Goal: Feedback & Contribution: Leave review/rating

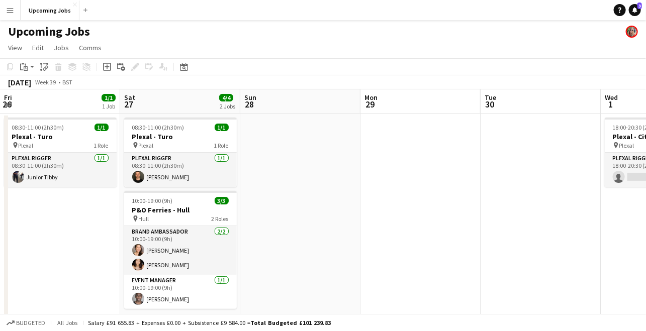
scroll to position [0, 354]
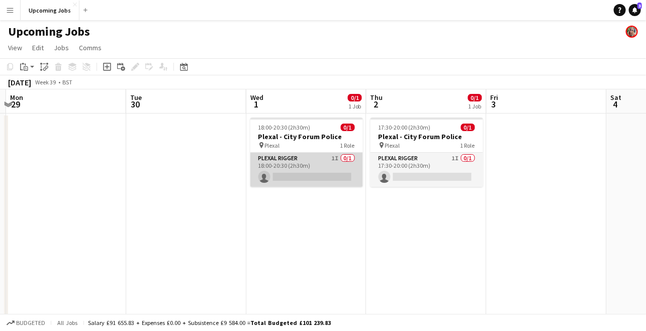
click at [312, 164] on app-card-role "Plexal Rigger 1I 0/1 18:00-20:30 (2h30m) single-neutral-actions" at bounding box center [306, 170] width 113 height 34
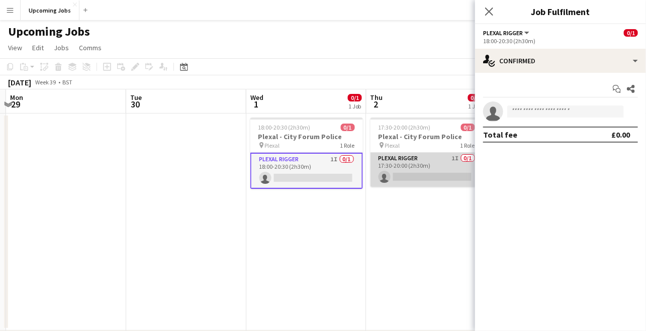
click at [386, 172] on app-card-role "Plexal Rigger 1I 0/1 17:30-20:00 (2h30m) single-neutral-actions" at bounding box center [426, 170] width 113 height 34
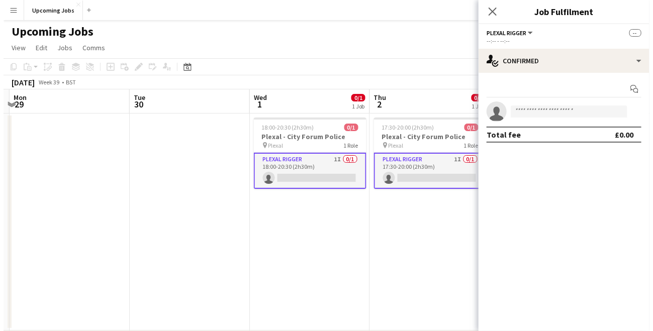
scroll to position [0, 353]
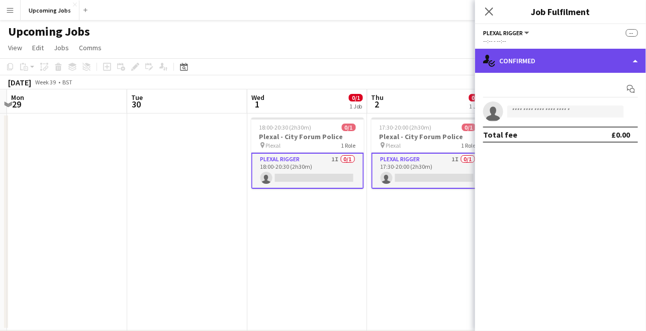
click at [509, 61] on div "single-neutral-actions-check-2 Confirmed" at bounding box center [560, 61] width 171 height 24
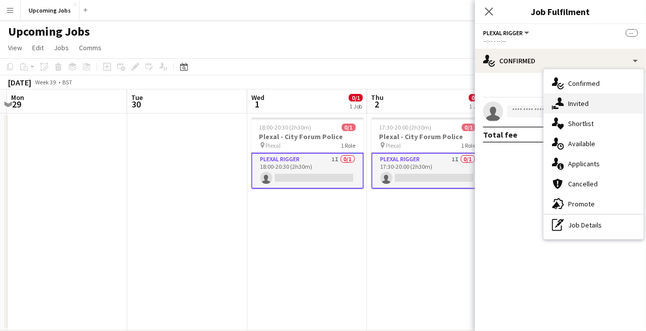
click at [573, 101] on span "Invited" at bounding box center [578, 103] width 21 height 9
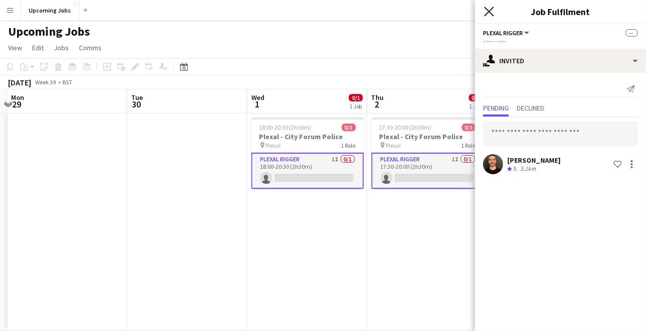
click at [491, 9] on icon at bounding box center [489, 12] width 10 height 10
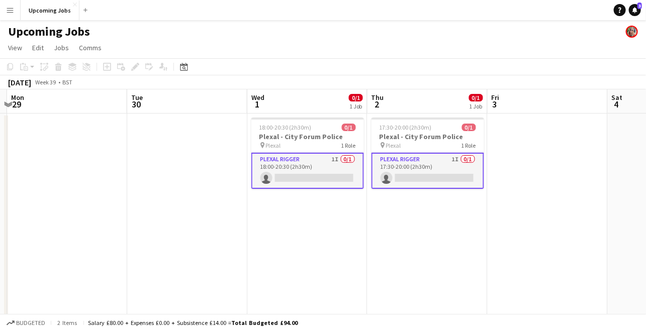
click at [512, 177] on app-date-cell at bounding box center [548, 222] width 120 height 217
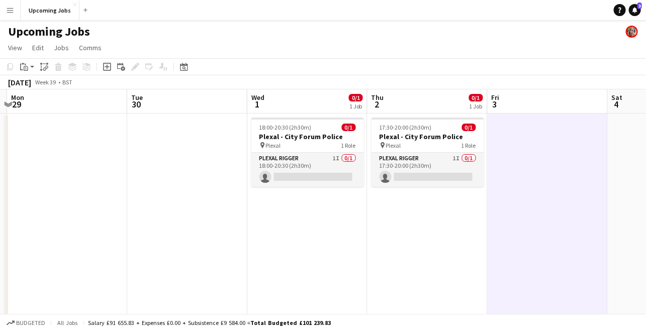
click at [11, 4] on button "Menu" at bounding box center [10, 10] width 20 height 20
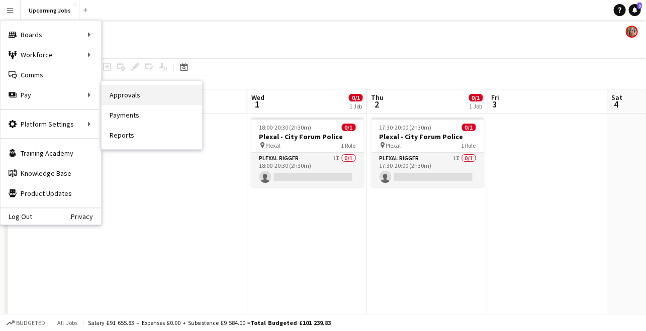
click at [128, 99] on link "Approvals" at bounding box center [152, 95] width 101 height 20
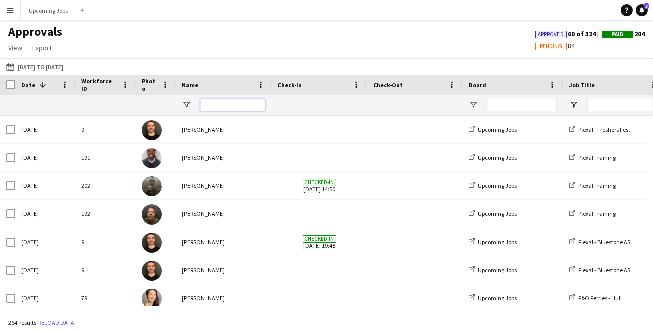
click at [217, 106] on input "Name Filter Input" at bounding box center [232, 105] width 65 height 12
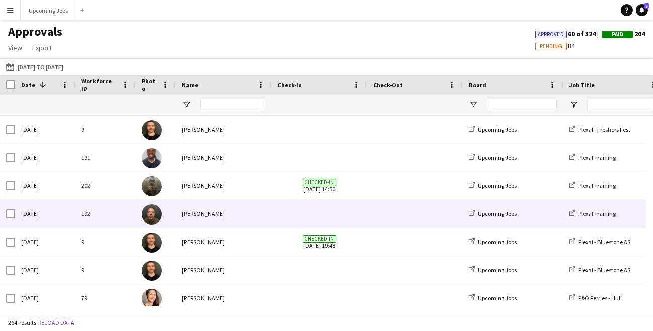
click at [205, 208] on div "[PERSON_NAME]" at bounding box center [224, 214] width 96 height 28
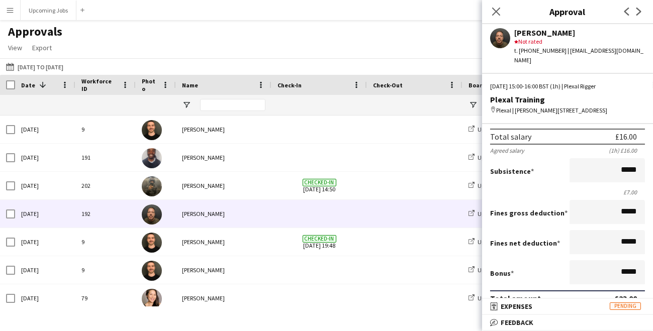
scroll to position [264, 0]
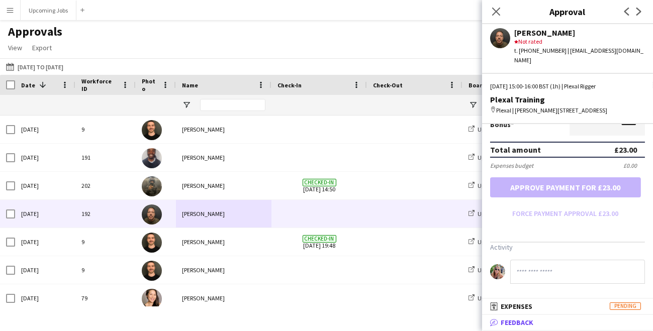
click at [540, 323] on mat-panel-title "bubble-pencil Feedback" at bounding box center [565, 322] width 167 height 9
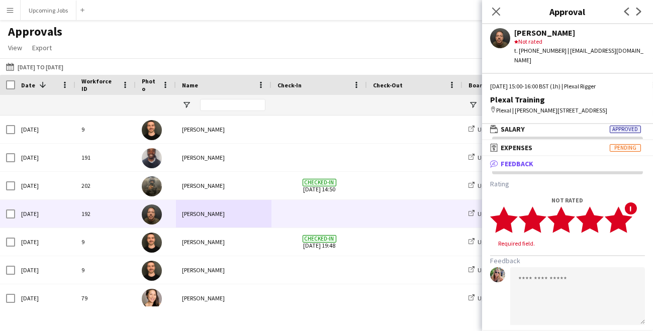
click at [625, 222] on polygon at bounding box center [619, 220] width 28 height 26
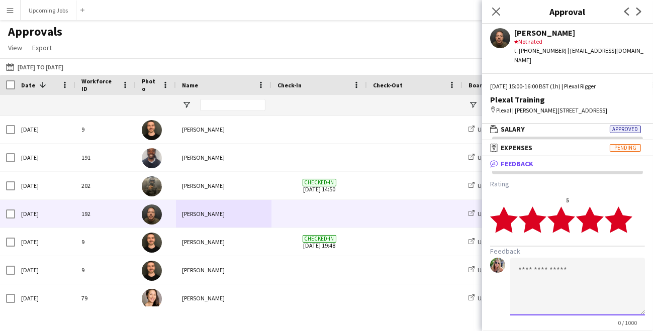
click at [560, 275] on textarea at bounding box center [577, 287] width 135 height 58
drag, startPoint x: 590, startPoint y: 271, endPoint x: 481, endPoint y: 267, distance: 109.2
click at [481, 267] on body "Menu Boards Boards Boards All jobs Status Workforce Workforce My Workforce Recr…" at bounding box center [326, 165] width 653 height 331
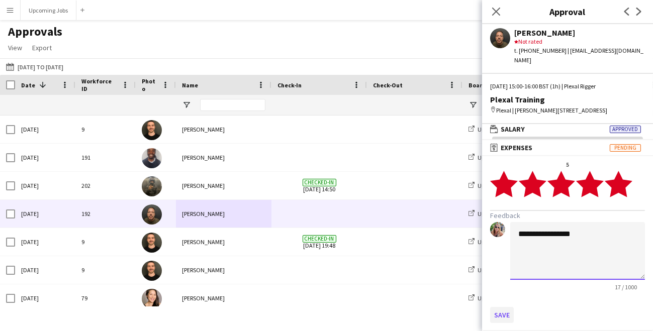
type textarea "**********"
click at [497, 314] on button "Save" at bounding box center [502, 315] width 24 height 16
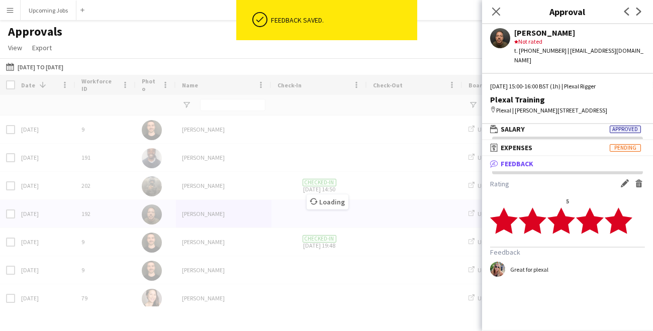
scroll to position [0, 0]
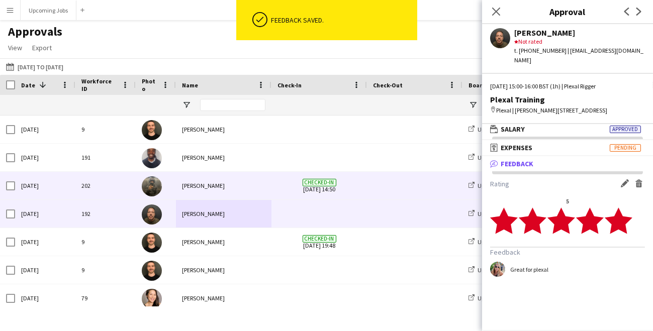
click at [196, 181] on div "[PERSON_NAME]" at bounding box center [224, 186] width 96 height 28
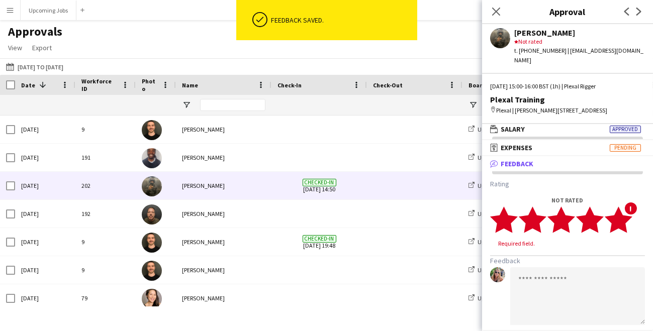
click at [626, 220] on polygon at bounding box center [619, 220] width 28 height 26
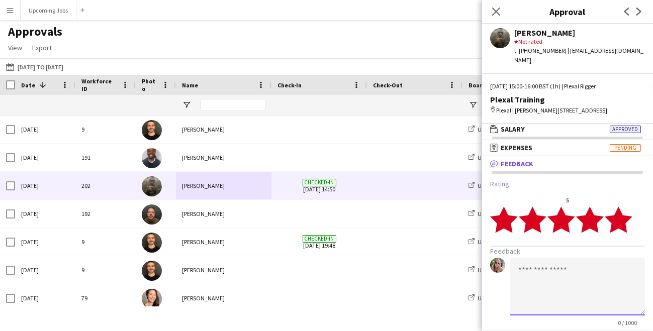
click at [574, 283] on textarea at bounding box center [577, 287] width 135 height 58
paste textarea "**********"
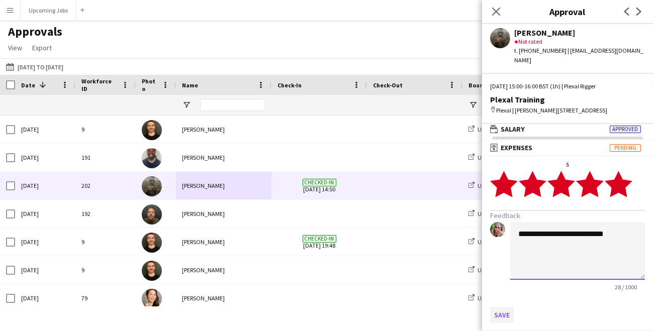
type textarea "**********"
click at [504, 317] on button "Save" at bounding box center [502, 315] width 24 height 16
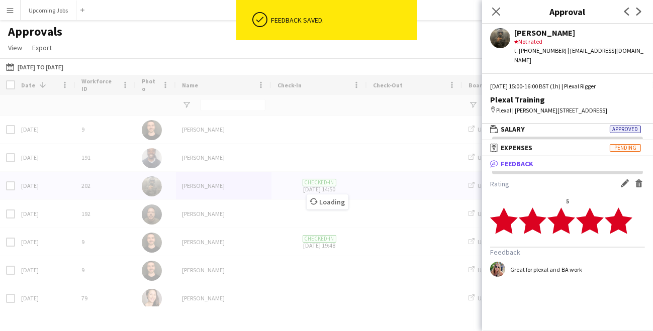
scroll to position [0, 0]
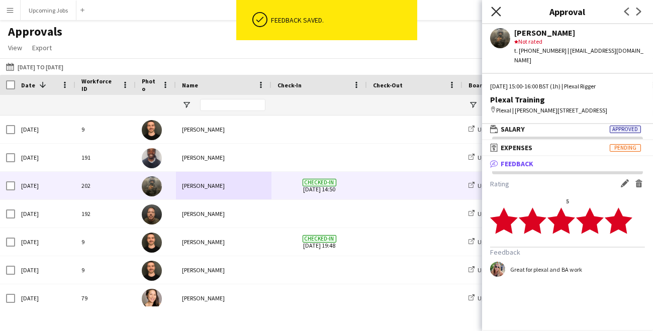
click at [492, 12] on icon "Close pop-in" at bounding box center [496, 12] width 10 height 10
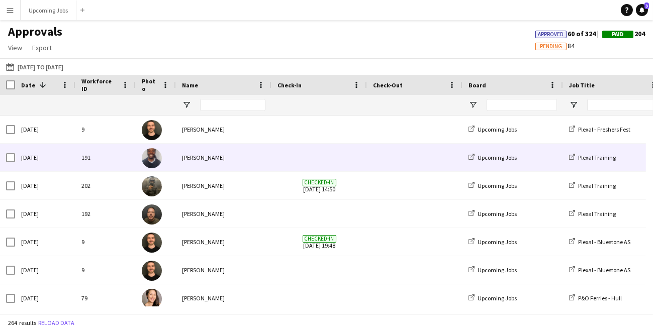
click at [242, 161] on div "[PERSON_NAME]" at bounding box center [224, 158] width 96 height 28
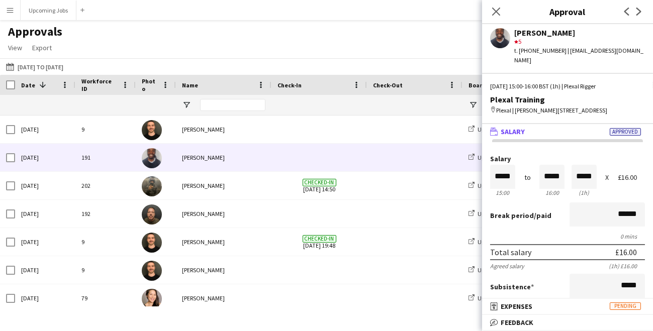
scroll to position [264, 0]
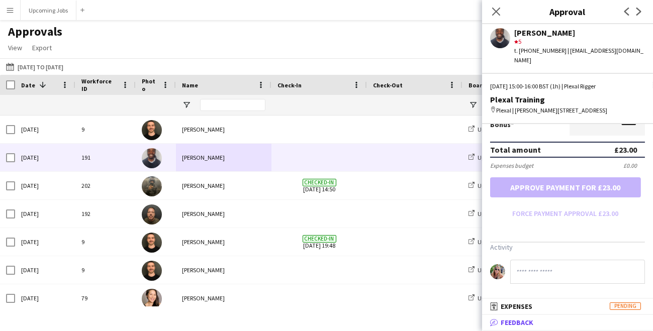
click at [539, 322] on mat-panel-title "bubble-pencil Feedback" at bounding box center [565, 322] width 167 height 9
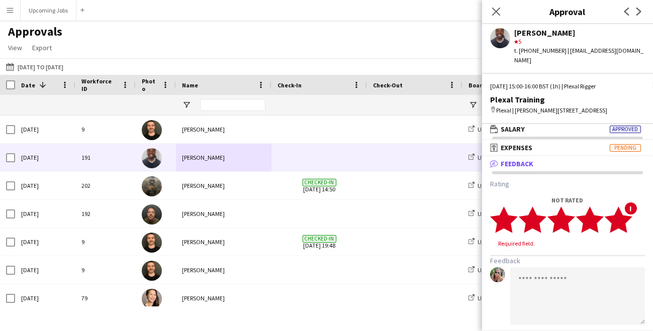
click at [629, 220] on icon "star" at bounding box center [619, 220] width 28 height 28
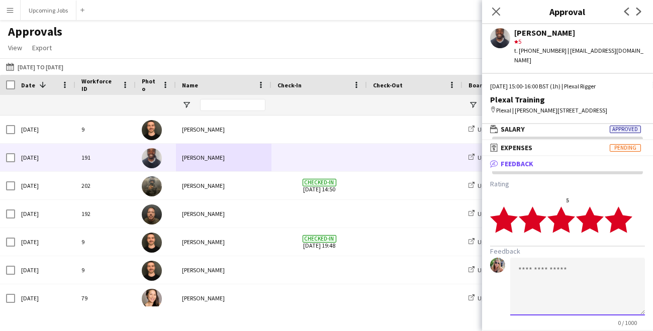
click at [571, 280] on textarea at bounding box center [577, 287] width 135 height 58
paste textarea "**********"
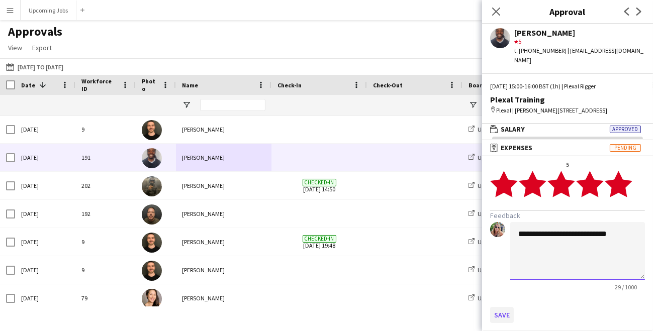
type textarea "**********"
click at [505, 313] on button "Save" at bounding box center [502, 315] width 24 height 16
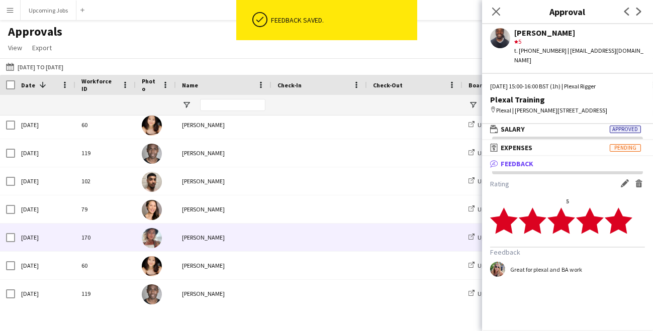
scroll to position [271, 0]
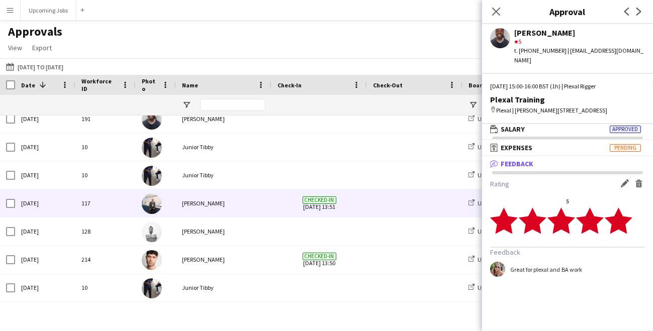
click at [211, 208] on div "[PERSON_NAME]" at bounding box center [224, 204] width 96 height 28
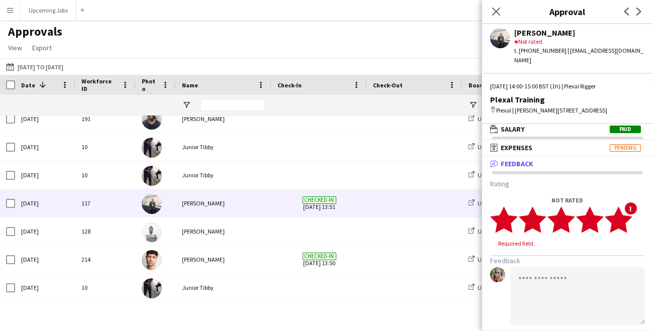
click at [627, 215] on icon "star" at bounding box center [619, 220] width 28 height 28
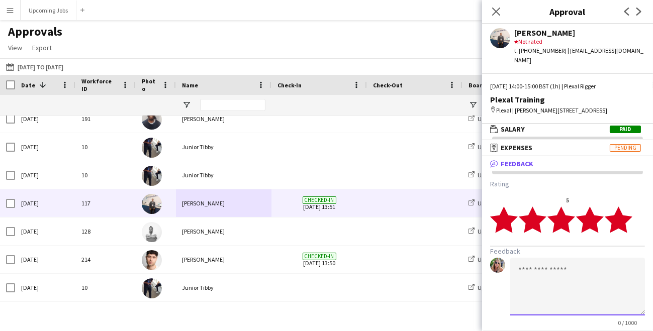
click at [570, 292] on textarea at bounding box center [577, 287] width 135 height 58
paste textarea "**********"
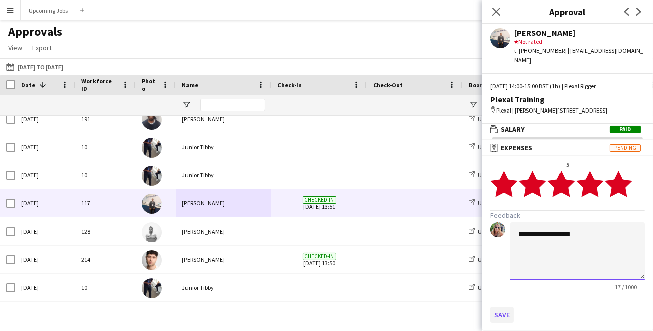
type textarea "**********"
click at [501, 314] on button "Save" at bounding box center [502, 315] width 24 height 16
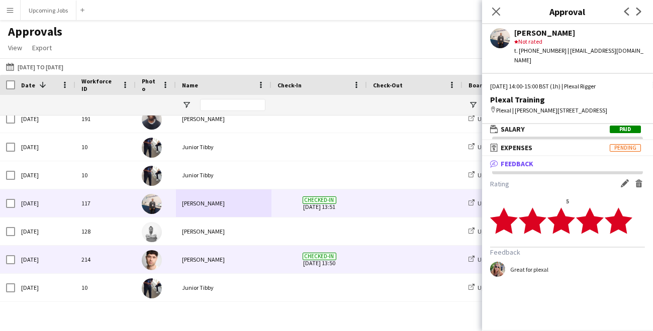
click at [215, 267] on div "[PERSON_NAME]" at bounding box center [224, 260] width 96 height 28
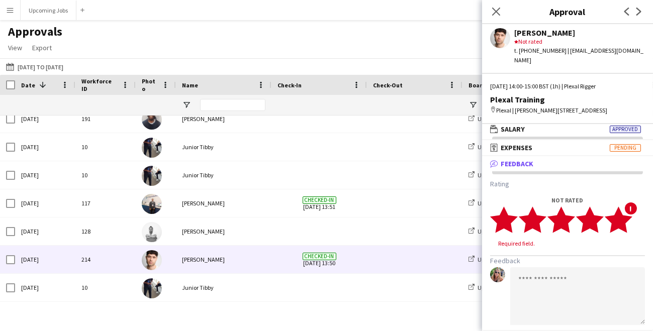
click at [626, 221] on polygon at bounding box center [619, 220] width 28 height 26
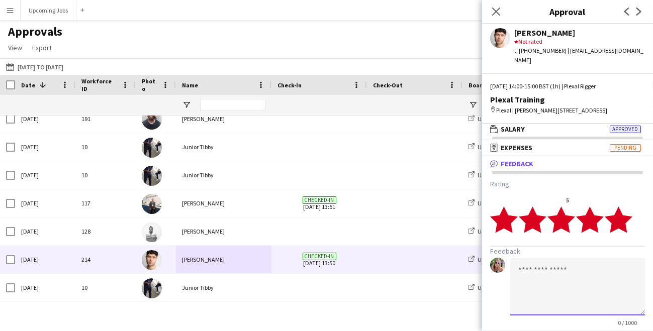
click at [583, 277] on textarea at bounding box center [577, 287] width 135 height 58
paste textarea "**********"
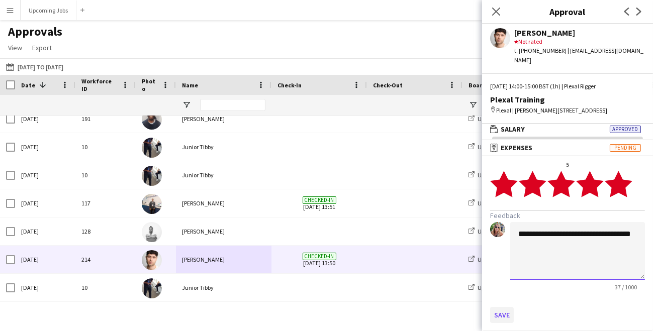
type textarea "**********"
click at [500, 312] on button "Save" at bounding box center [502, 315] width 24 height 16
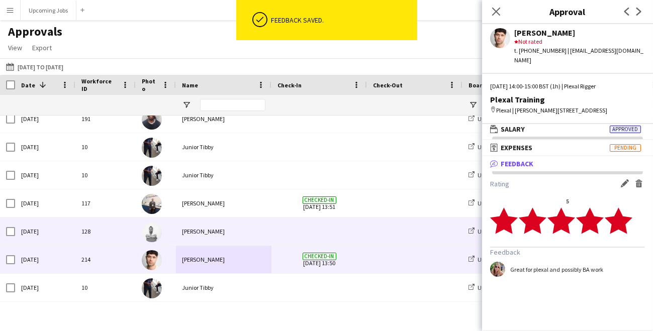
click at [223, 234] on div "[PERSON_NAME]" at bounding box center [224, 232] width 96 height 28
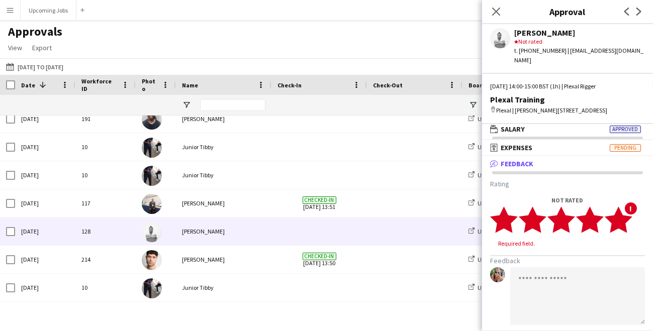
click at [630, 219] on icon "star" at bounding box center [619, 220] width 28 height 28
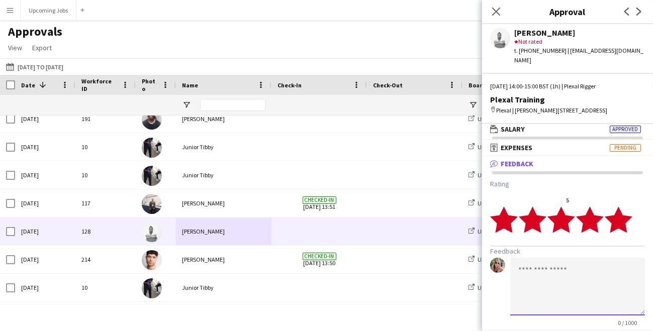
click at [583, 290] on textarea at bounding box center [577, 287] width 135 height 58
paste textarea "**********"
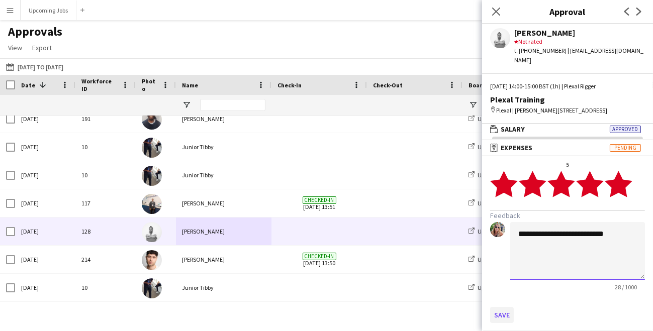
type textarea "**********"
click at [506, 316] on button "Save" at bounding box center [502, 315] width 24 height 16
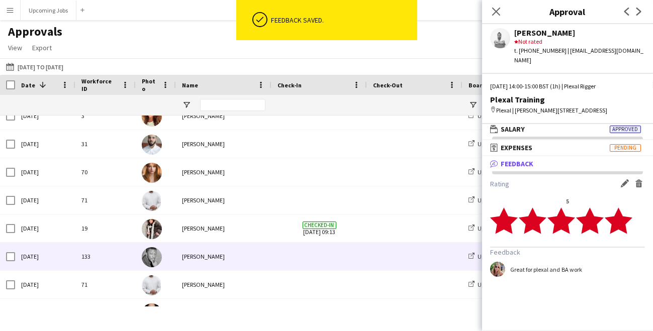
click at [365, 254] on div at bounding box center [319, 257] width 96 height 28
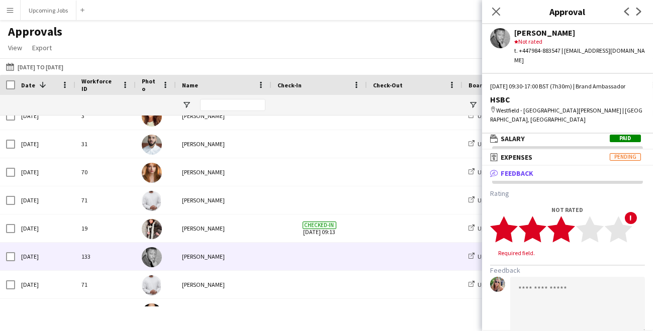
click at [567, 232] on polygon at bounding box center [561, 229] width 28 height 26
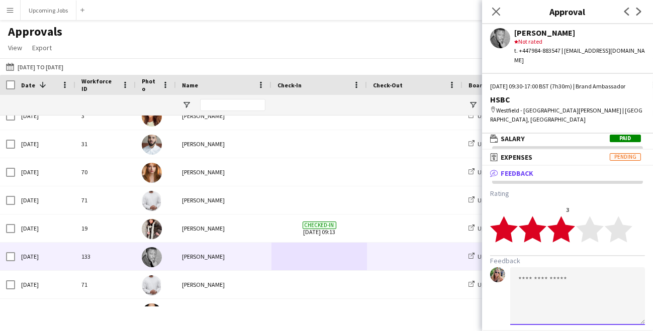
click at [568, 269] on textarea at bounding box center [577, 296] width 135 height 58
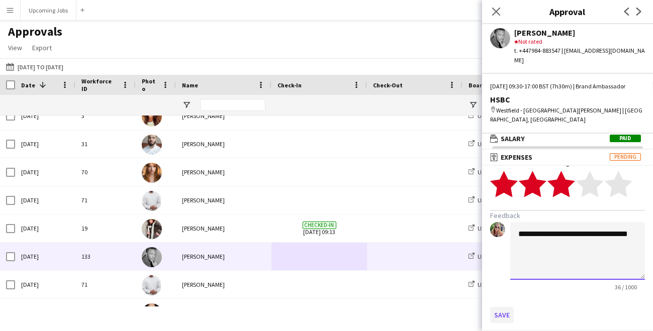
type textarea "**********"
click at [502, 313] on button "Save" at bounding box center [502, 315] width 24 height 16
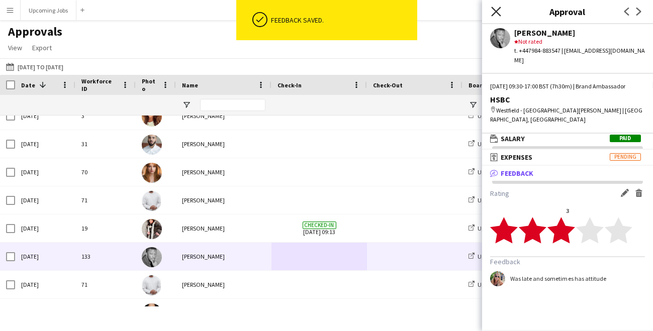
click at [494, 13] on icon at bounding box center [496, 12] width 10 height 10
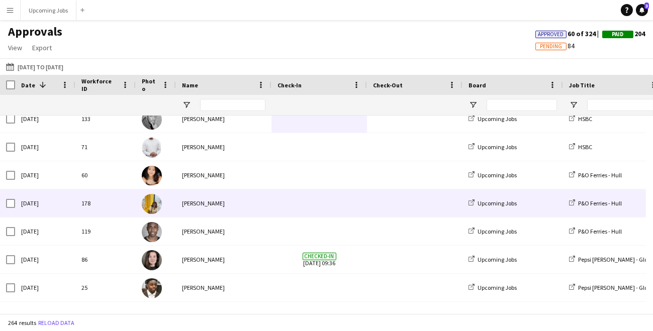
scroll to position [832, 0]
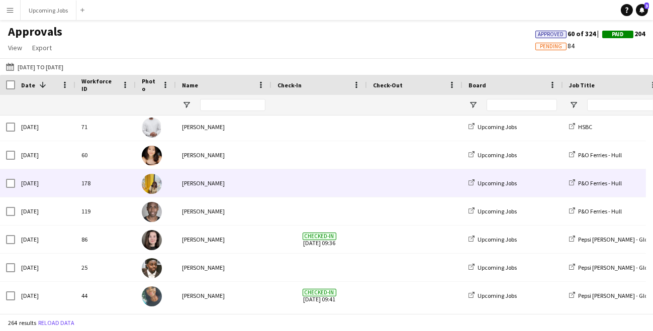
click at [357, 186] on span at bounding box center [318, 183] width 83 height 28
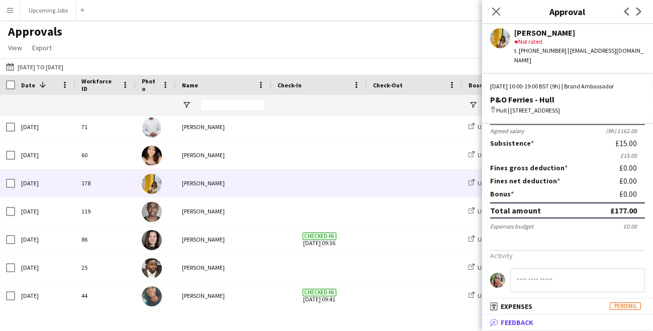
click at [542, 323] on mat-panel-title "bubble-pencil Feedback" at bounding box center [565, 322] width 167 height 9
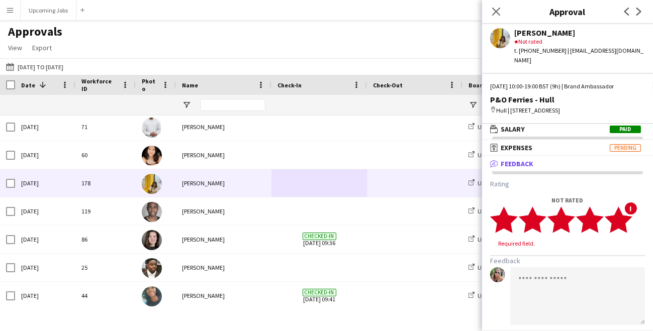
click at [627, 206] on icon "star" at bounding box center [619, 220] width 28 height 28
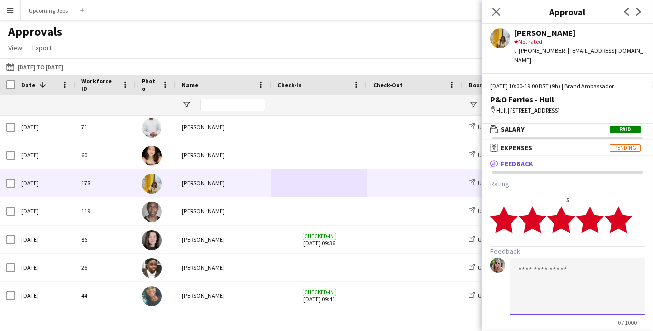
click at [571, 268] on textarea at bounding box center [577, 287] width 135 height 58
click at [591, 211] on polygon at bounding box center [590, 220] width 28 height 26
click at [570, 258] on textarea at bounding box center [577, 287] width 135 height 58
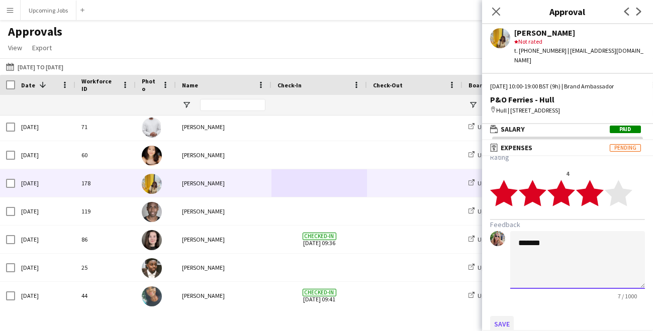
type textarea "******"
click at [506, 316] on button "Save" at bounding box center [502, 324] width 24 height 16
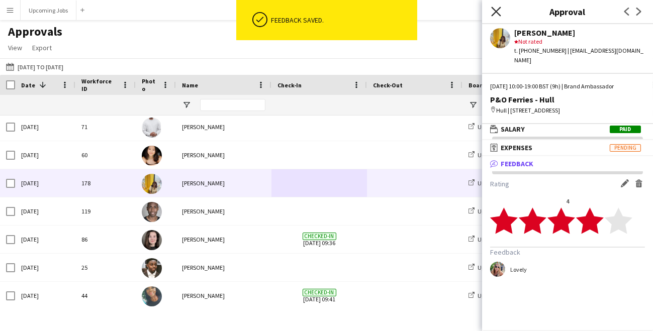
click at [494, 8] on icon "Close pop-in" at bounding box center [496, 12] width 10 height 10
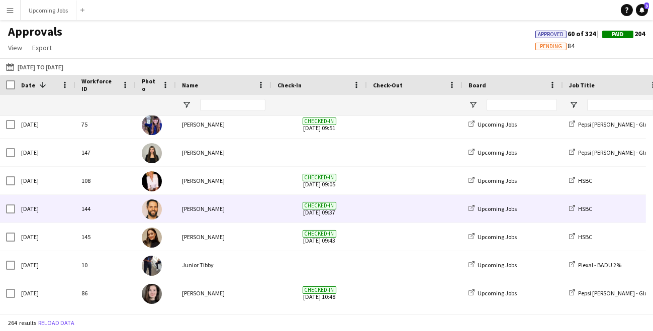
click at [291, 217] on span "Checked-in [DATE] 09:37" at bounding box center [318, 209] width 83 height 28
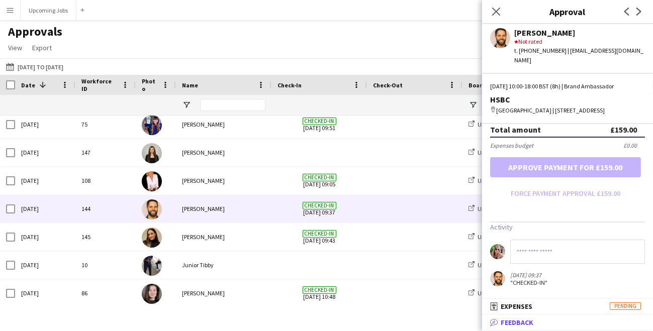
click at [552, 318] on mat-panel-title "bubble-pencil Feedback" at bounding box center [565, 322] width 167 height 9
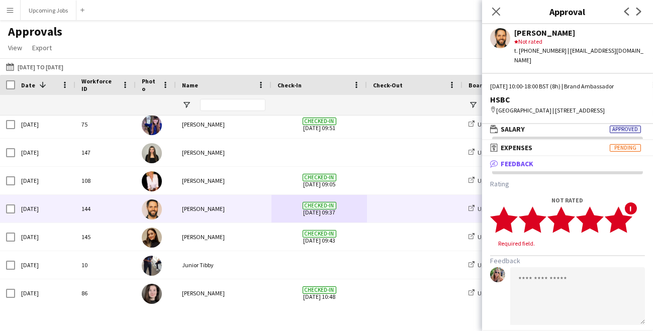
click at [625, 221] on polygon at bounding box center [619, 220] width 28 height 26
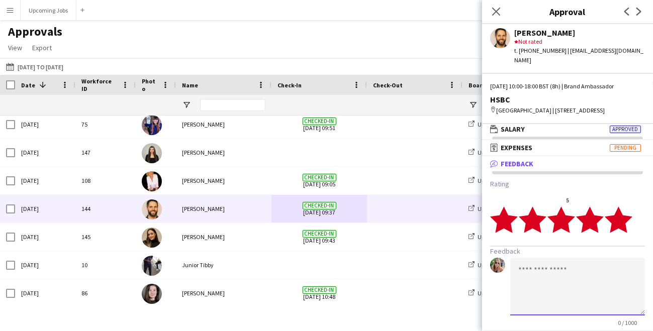
click at [580, 276] on textarea at bounding box center [577, 287] width 135 height 58
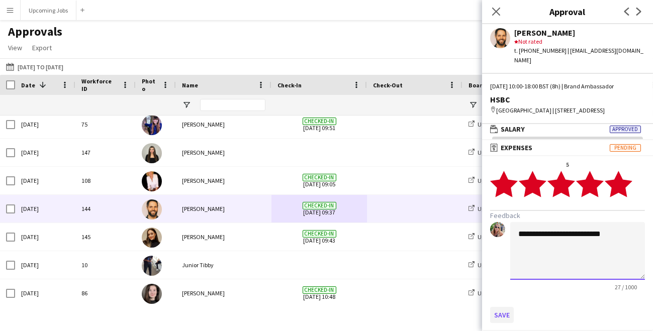
type textarea "**********"
click at [497, 313] on button "Save" at bounding box center [502, 315] width 24 height 16
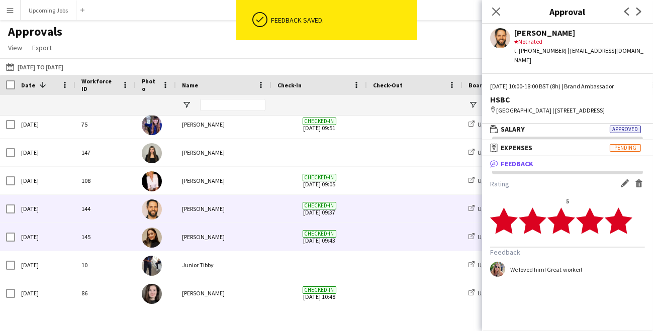
click at [243, 237] on div "[PERSON_NAME]" at bounding box center [224, 237] width 96 height 28
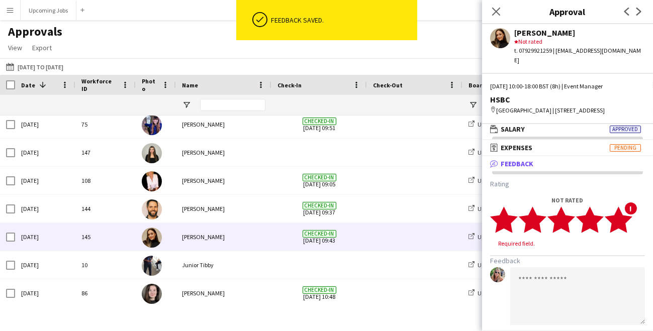
click at [627, 216] on icon "star" at bounding box center [619, 220] width 28 height 28
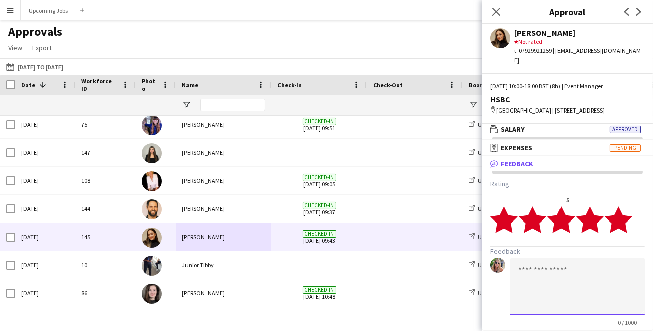
click at [583, 278] on textarea at bounding box center [577, 287] width 135 height 58
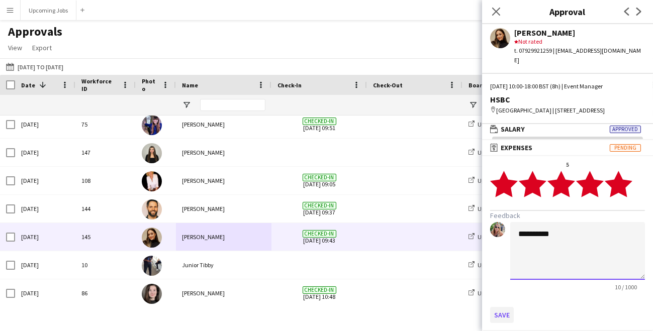
type textarea "**********"
click at [502, 309] on button "Save" at bounding box center [502, 315] width 24 height 16
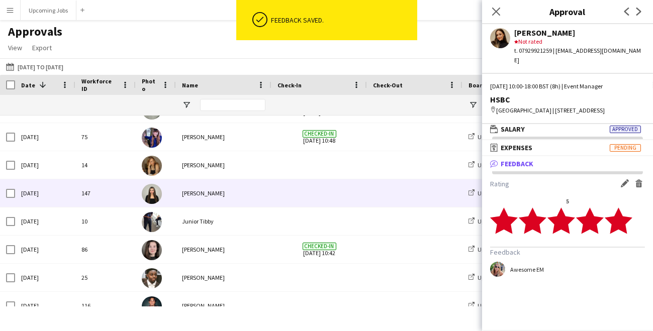
click at [264, 199] on div "[PERSON_NAME]" at bounding box center [224, 193] width 96 height 28
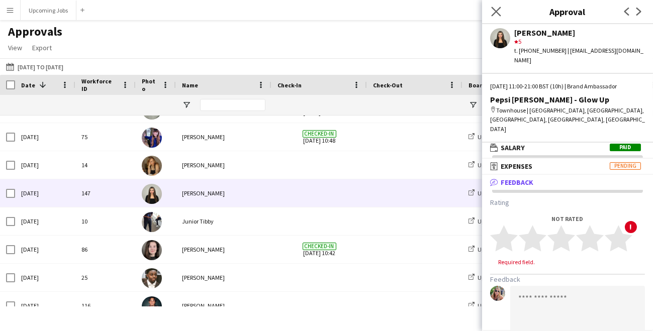
click at [501, 12] on app-icon "Close pop-in" at bounding box center [496, 12] width 15 height 15
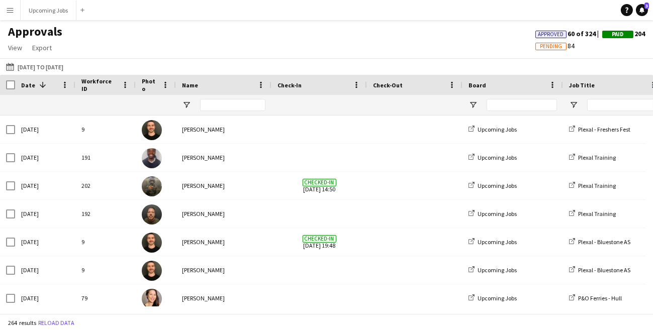
click at [10, 11] on app-icon "Menu" at bounding box center [10, 10] width 8 height 8
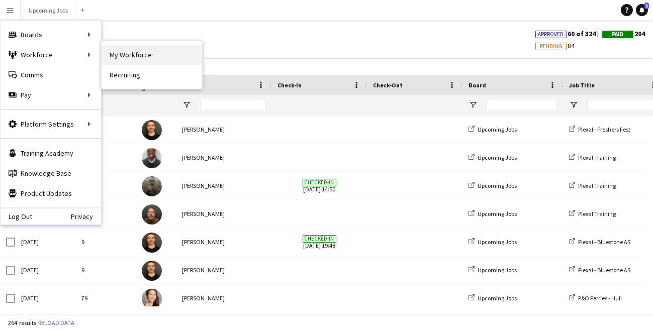
click at [116, 48] on link "My Workforce" at bounding box center [152, 55] width 101 height 20
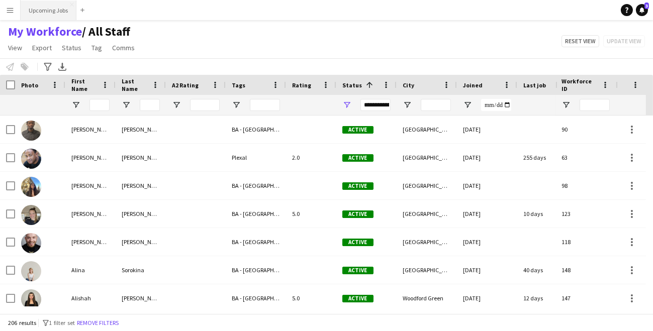
click at [52, 13] on button "Upcoming Jobs Close" at bounding box center [49, 11] width 56 height 20
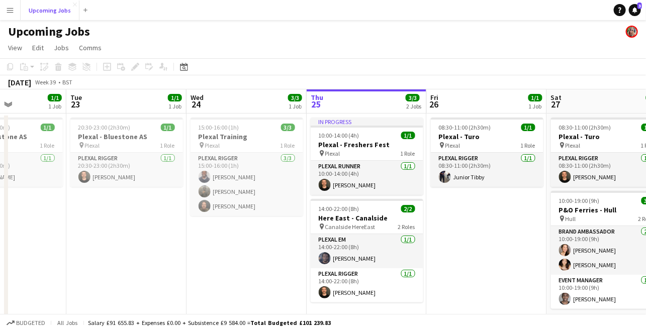
scroll to position [0, 315]
